Goal: Information Seeking & Learning: Learn about a topic

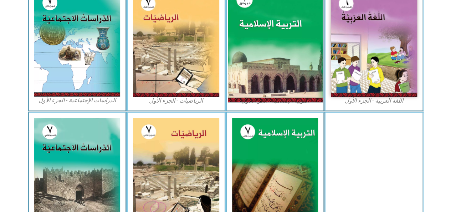
scroll to position [240, 0]
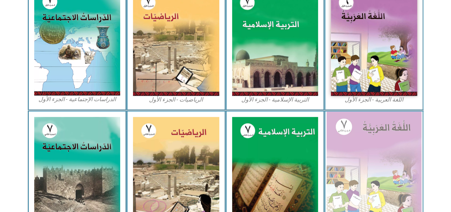
click at [382, 180] on img at bounding box center [374, 170] width 95 height 118
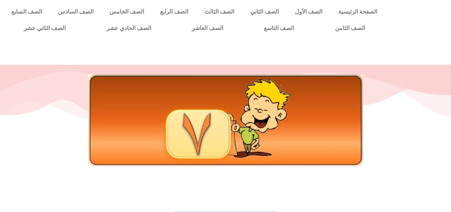
scroll to position [185, 0]
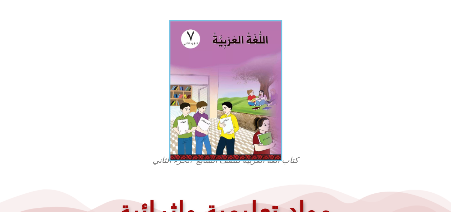
click at [249, 92] on img at bounding box center [225, 90] width 113 height 141
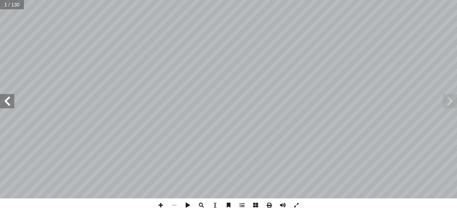
click at [10, 105] on span at bounding box center [7, 101] width 14 height 14
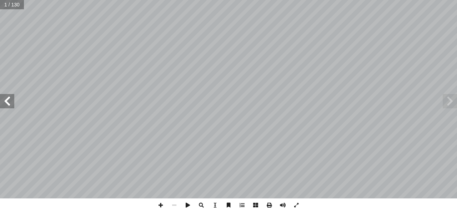
click at [10, 105] on span at bounding box center [7, 101] width 14 height 14
click at [451, 103] on span at bounding box center [449, 101] width 14 height 14
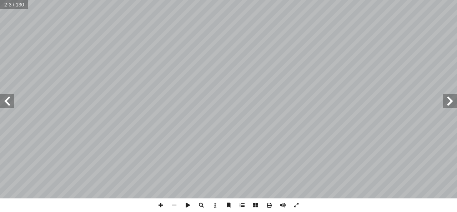
click at [4, 103] on span at bounding box center [7, 101] width 14 height 14
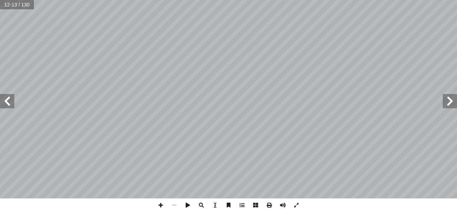
click at [4, 103] on span at bounding box center [7, 101] width 14 height 14
click at [455, 96] on span at bounding box center [449, 101] width 14 height 14
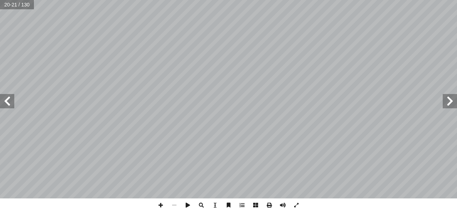
click at [447, 100] on span at bounding box center [449, 101] width 14 height 14
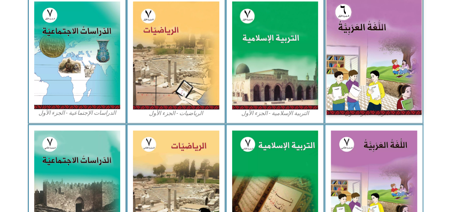
scroll to position [226, 0]
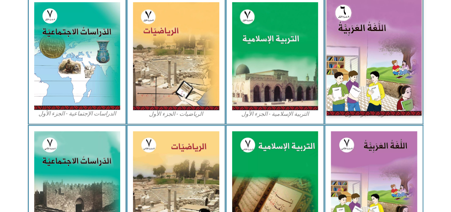
click at [352, 29] on img at bounding box center [374, 56] width 95 height 118
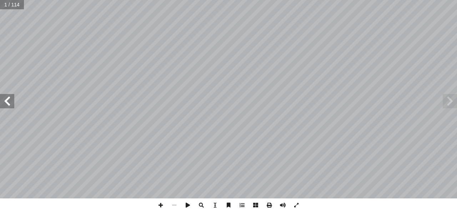
click at [0, 107] on span at bounding box center [7, 101] width 14 height 14
click at [3, 103] on div "قررت وزارة التربية والتعليم في دولة [GEOGRAPHIC_DATA] [DATE] ٢٠١٧/ م الدراسي � …" at bounding box center [228, 99] width 457 height 198
click at [3, 103] on span at bounding box center [7, 101] width 14 height 14
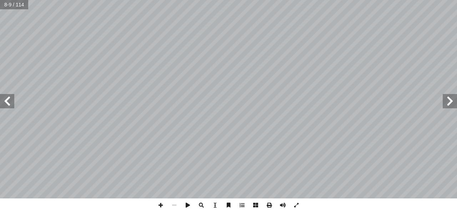
click at [3, 103] on span at bounding box center [7, 101] width 14 height 14
click at [12, 107] on span at bounding box center [7, 101] width 14 height 14
click at [161, 204] on span at bounding box center [161, 205] width 14 height 14
